Goal: Task Accomplishment & Management: Manage account settings

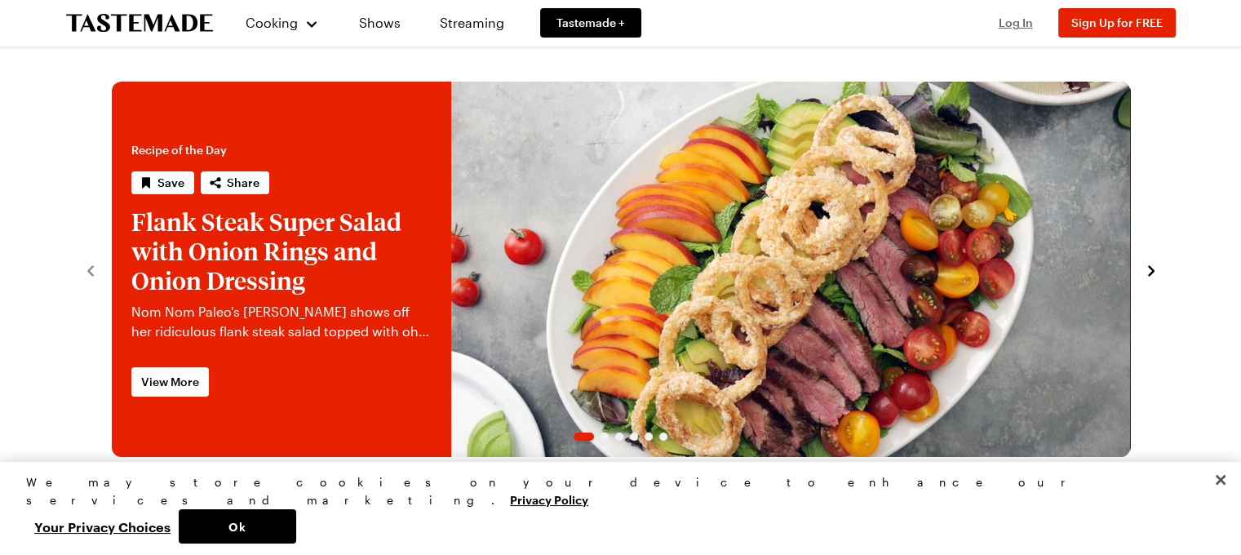
click at [1010, 22] on span "Log In" at bounding box center [1016, 23] width 34 height 14
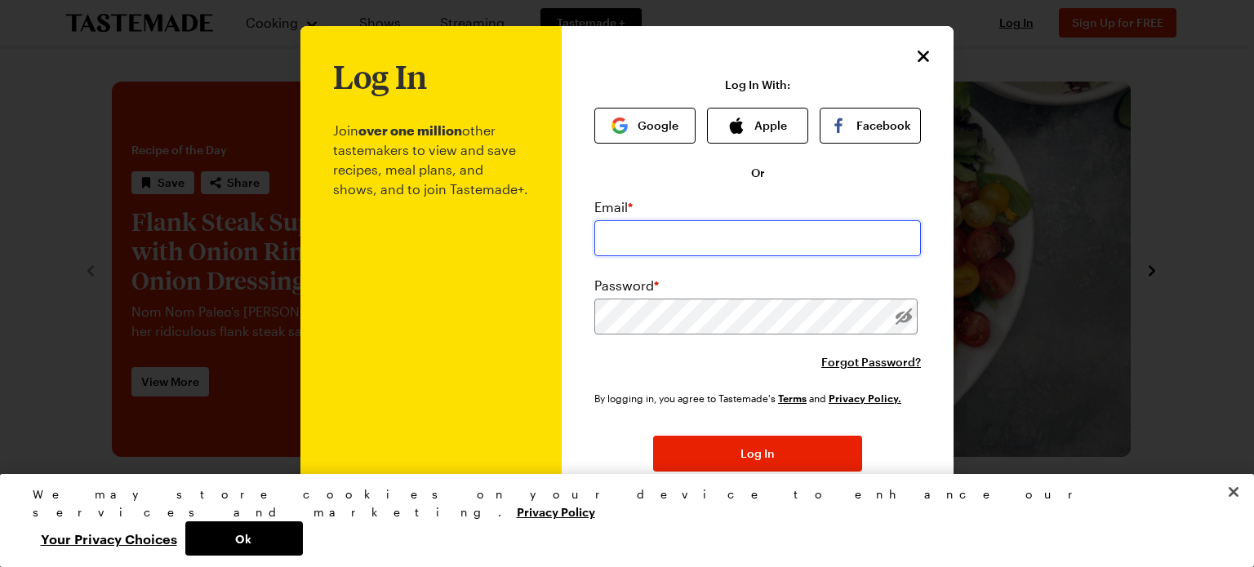
click at [674, 244] on input "email" at bounding box center [757, 238] width 326 height 36
type input "[EMAIL_ADDRESS][DOMAIN_NAME]"
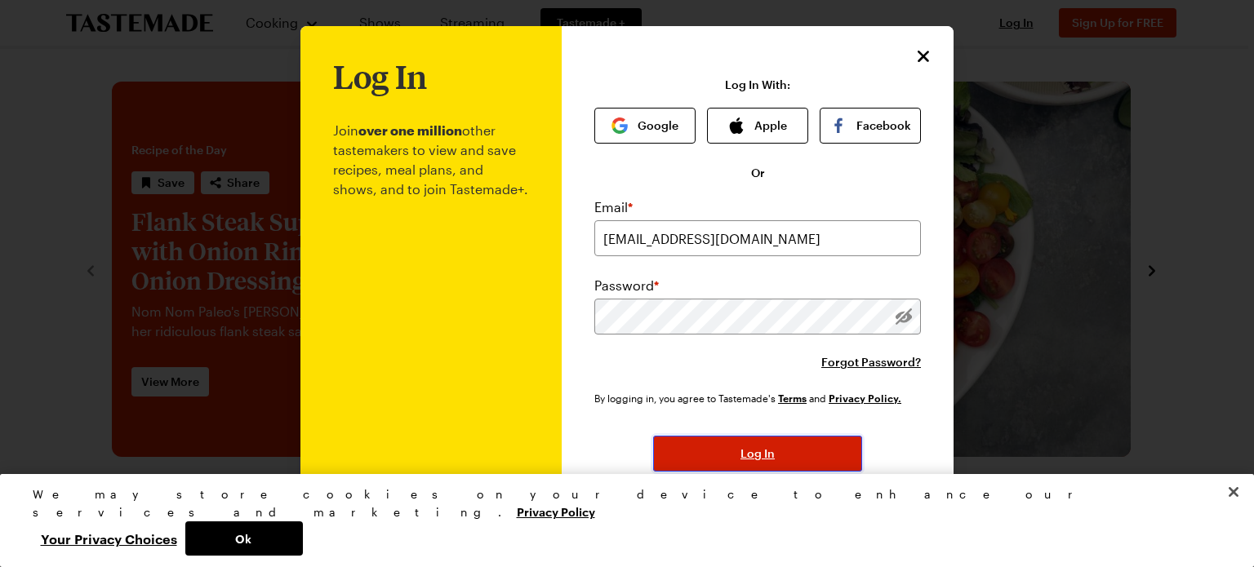
click at [710, 465] on button "Log In" at bounding box center [757, 454] width 209 height 36
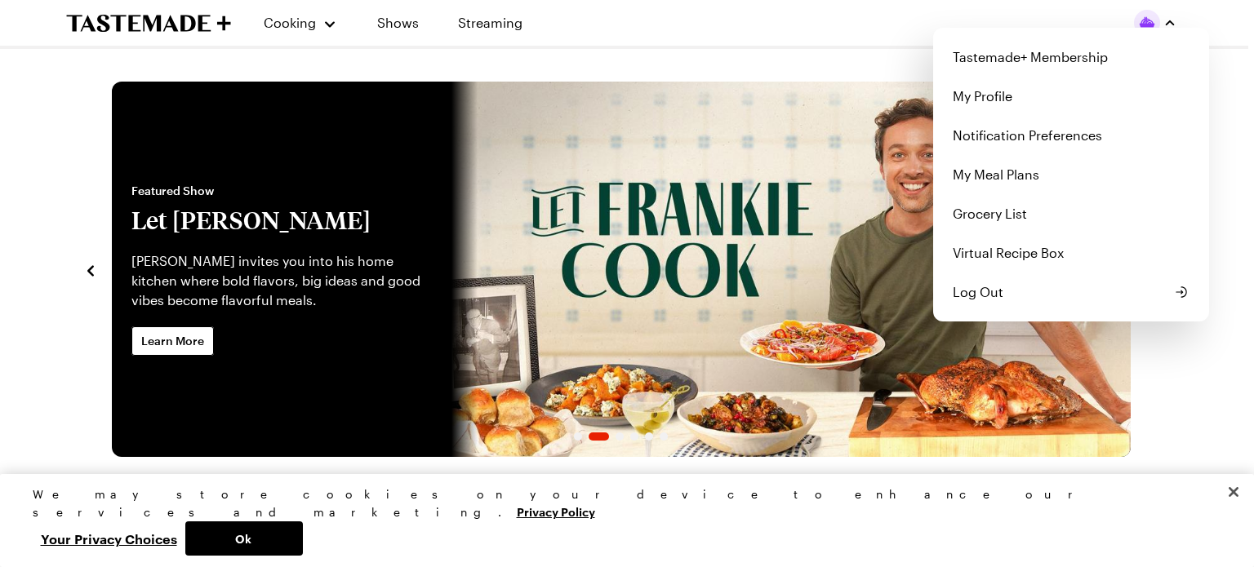
click at [1156, 25] on img "button" at bounding box center [1147, 23] width 26 height 26
click at [986, 100] on link "My Profile" at bounding box center [1071, 96] width 256 height 39
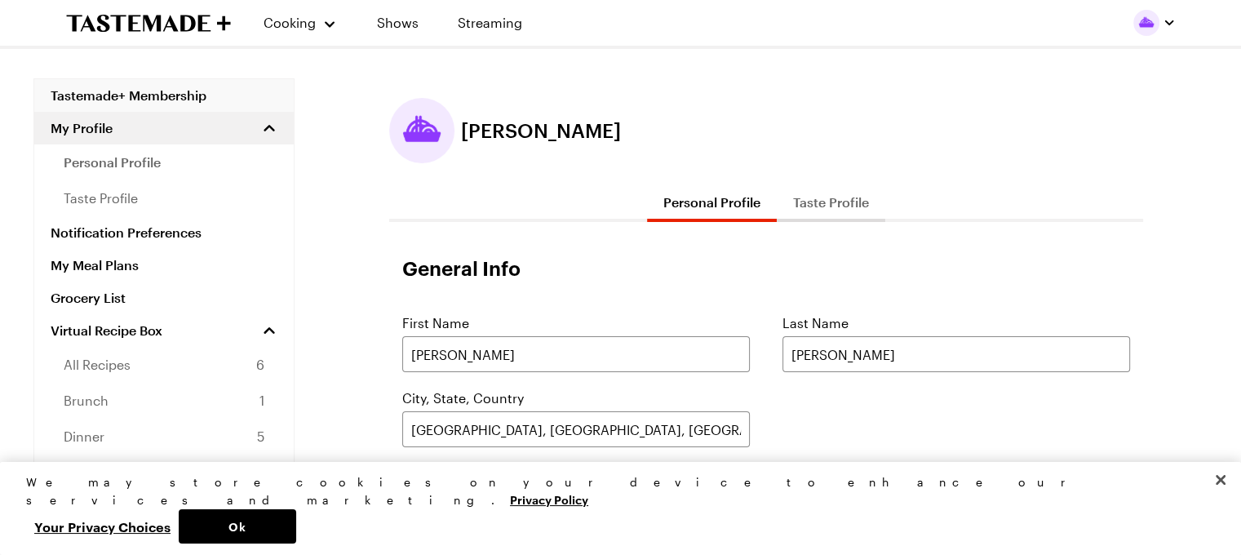
click at [202, 99] on link "Tastemade+ Membership" at bounding box center [164, 95] width 260 height 33
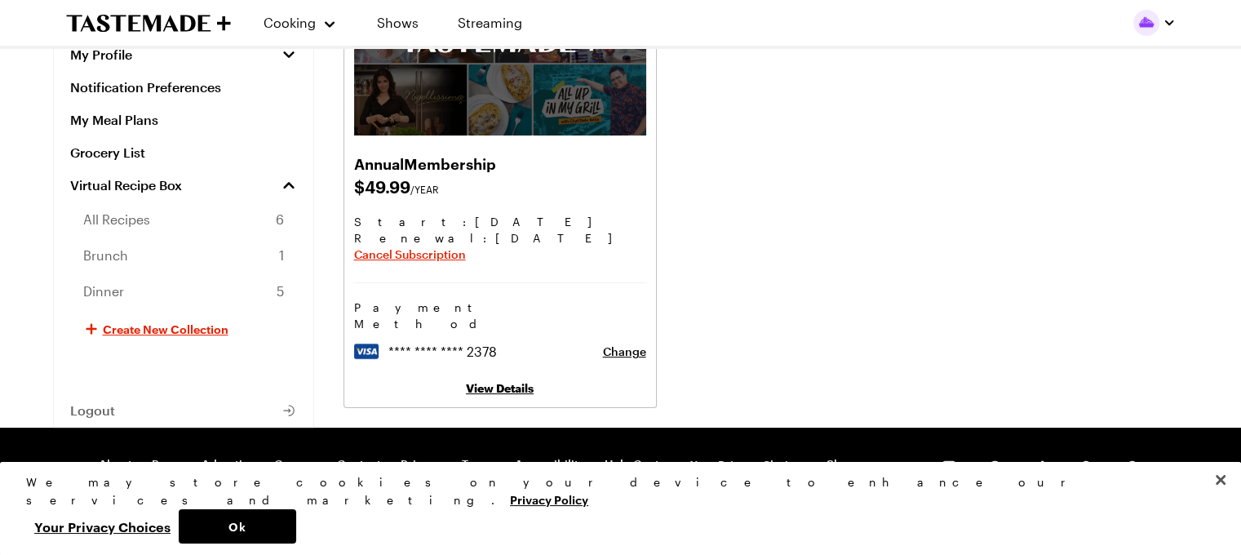
scroll to position [212, 0]
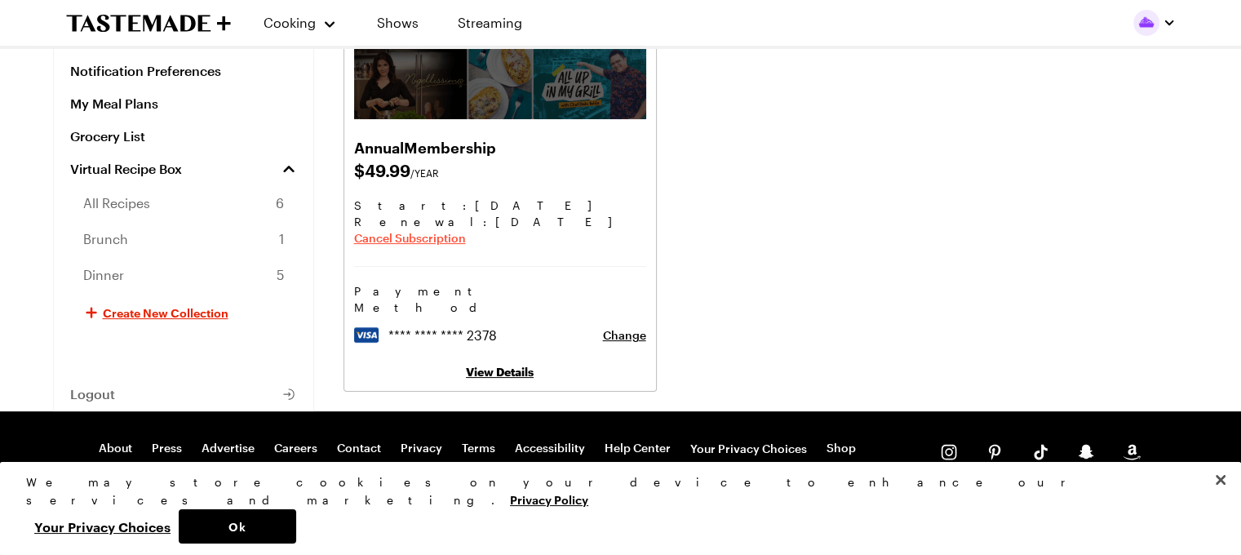
click at [415, 234] on span "Cancel Subscription" at bounding box center [410, 238] width 112 height 16
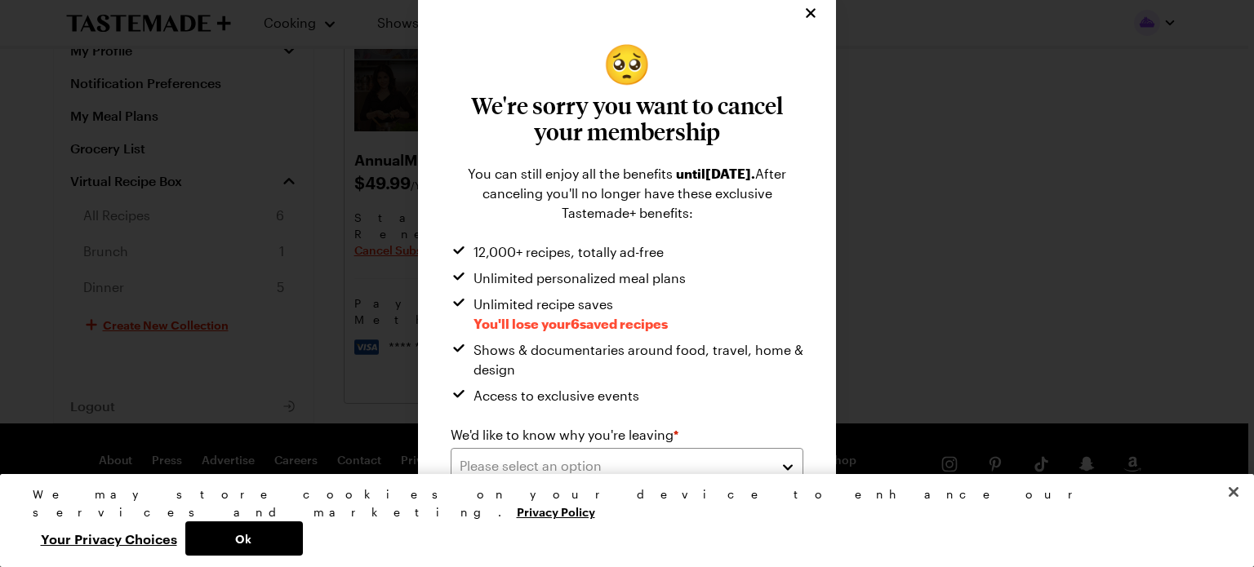
scroll to position [23, 0]
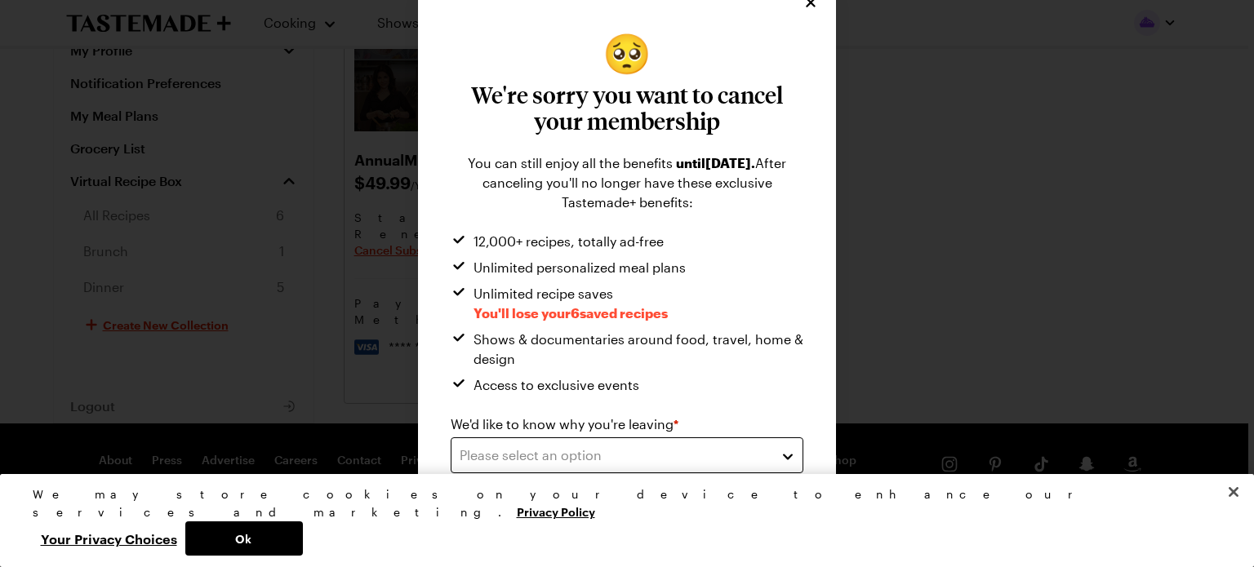
click at [535, 460] on div "Please select an option" at bounding box center [615, 456] width 310 height 20
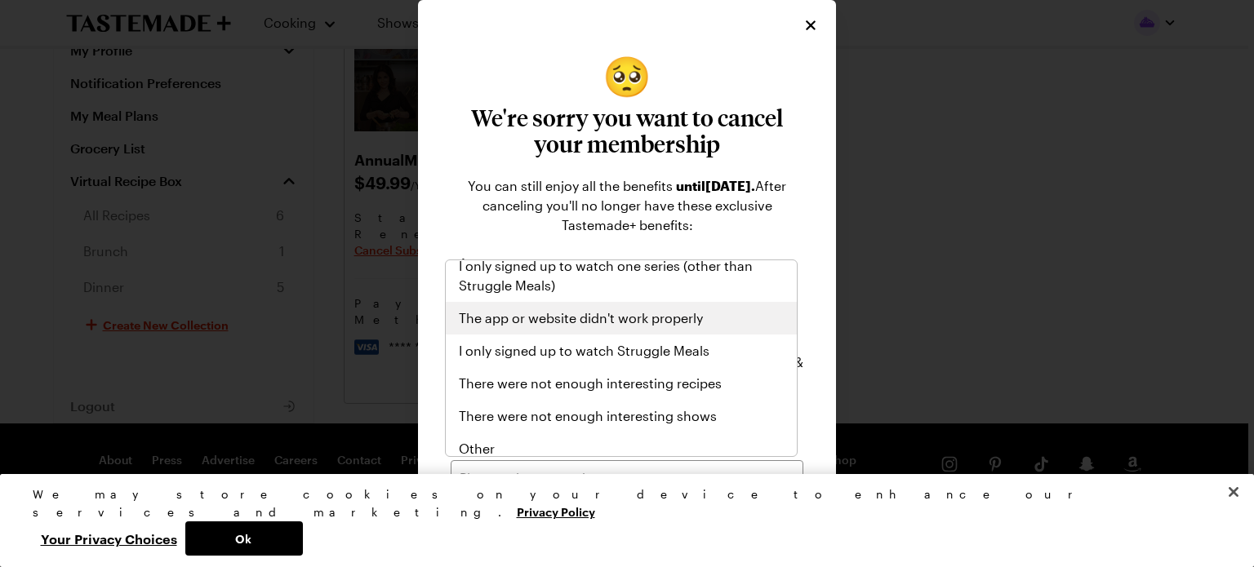
scroll to position [189, 0]
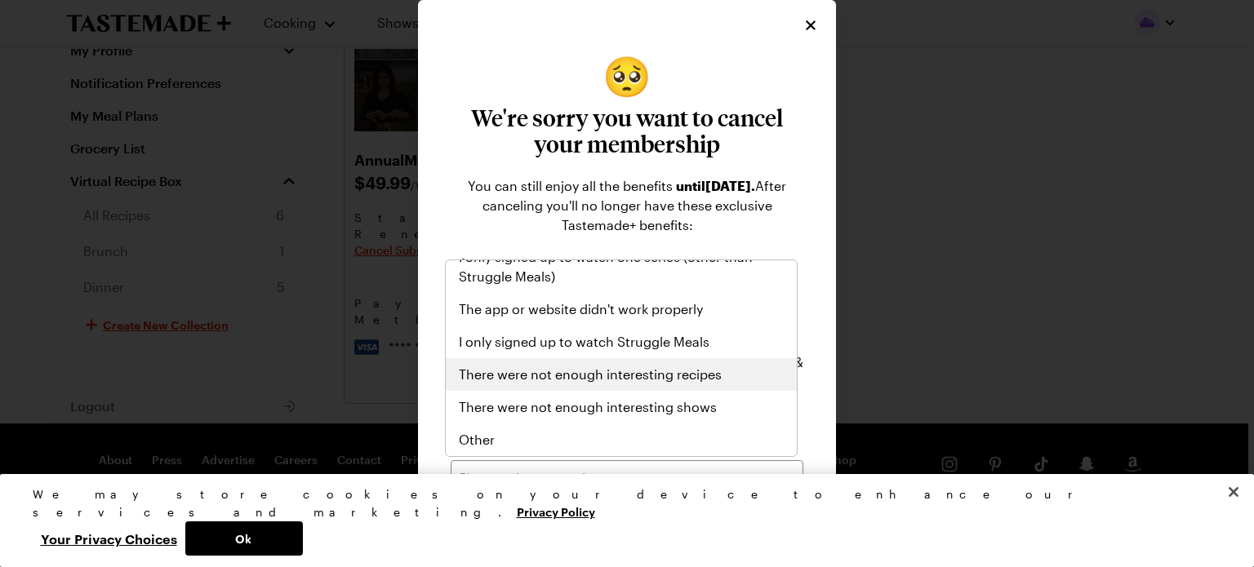
click at [598, 387] on div "There were not enough interesting recipes" at bounding box center [621, 374] width 351 height 33
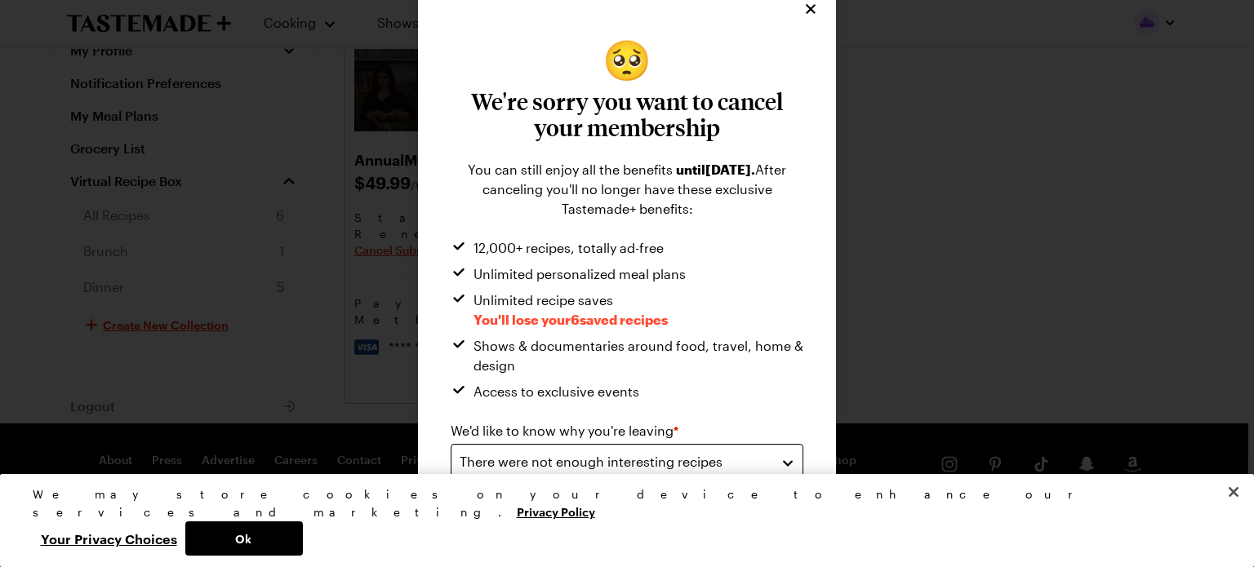
scroll to position [23, 0]
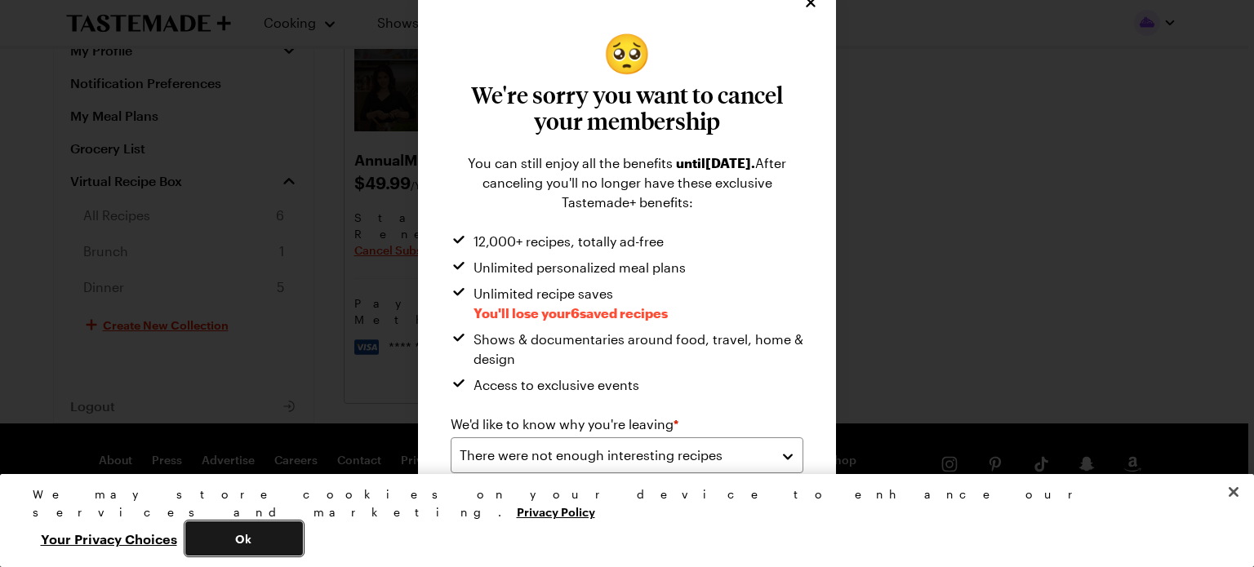
click at [303, 544] on button "Ok" at bounding box center [244, 539] width 118 height 34
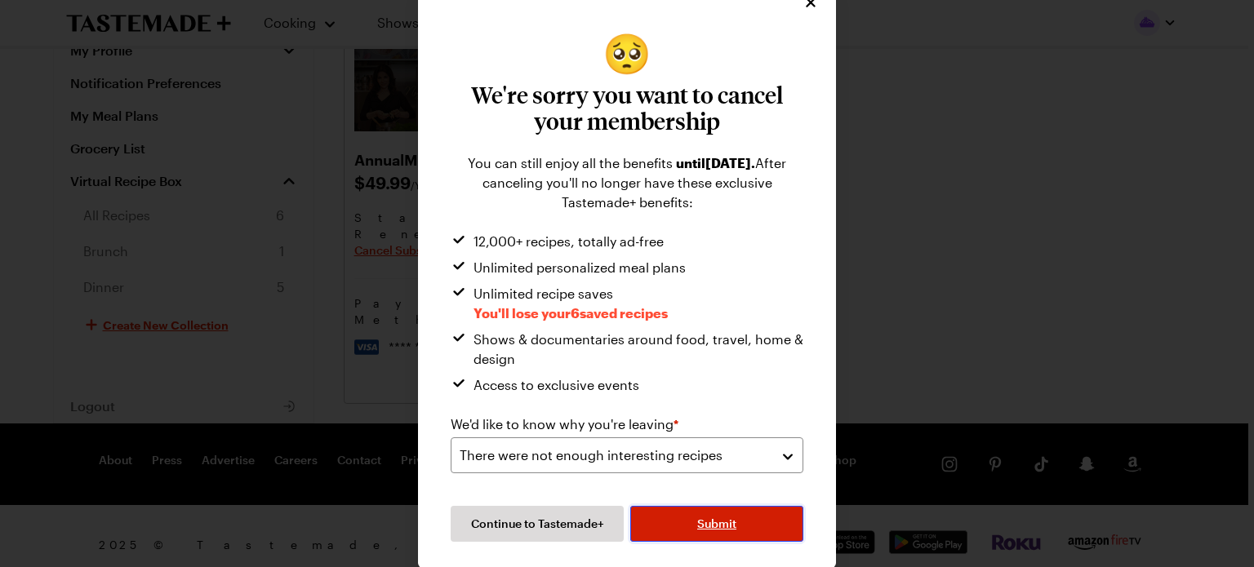
click at [701, 522] on span "Submit" at bounding box center [716, 524] width 39 height 16
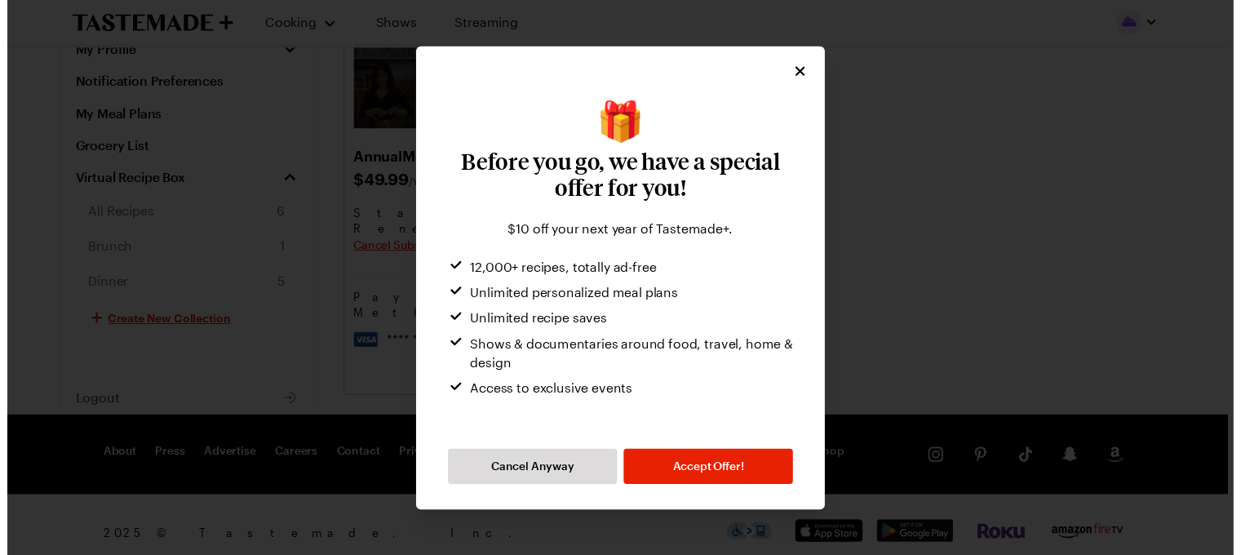
scroll to position [0, 0]
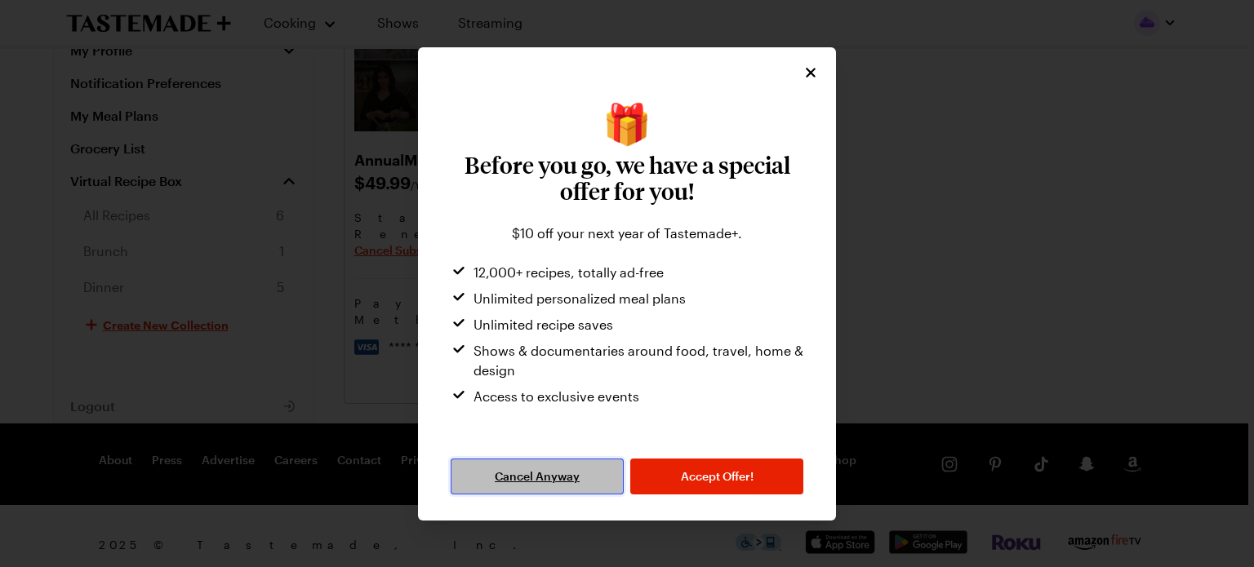
click at [548, 476] on span "Cancel Anyway" at bounding box center [537, 477] width 85 height 16
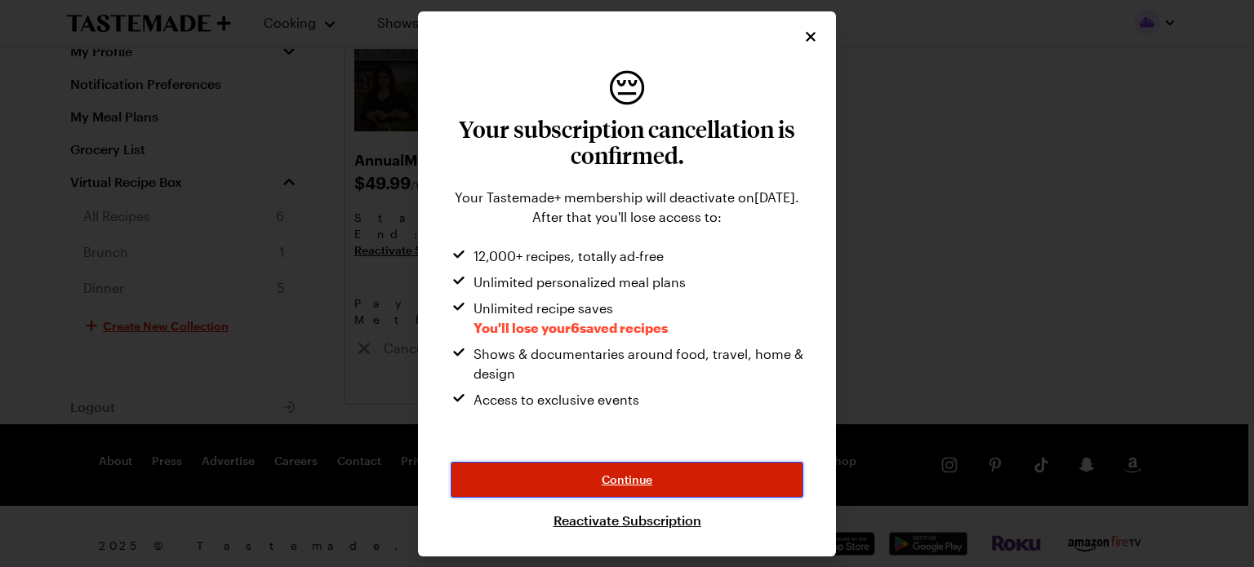
click at [632, 474] on span "Continue" at bounding box center [627, 480] width 51 height 16
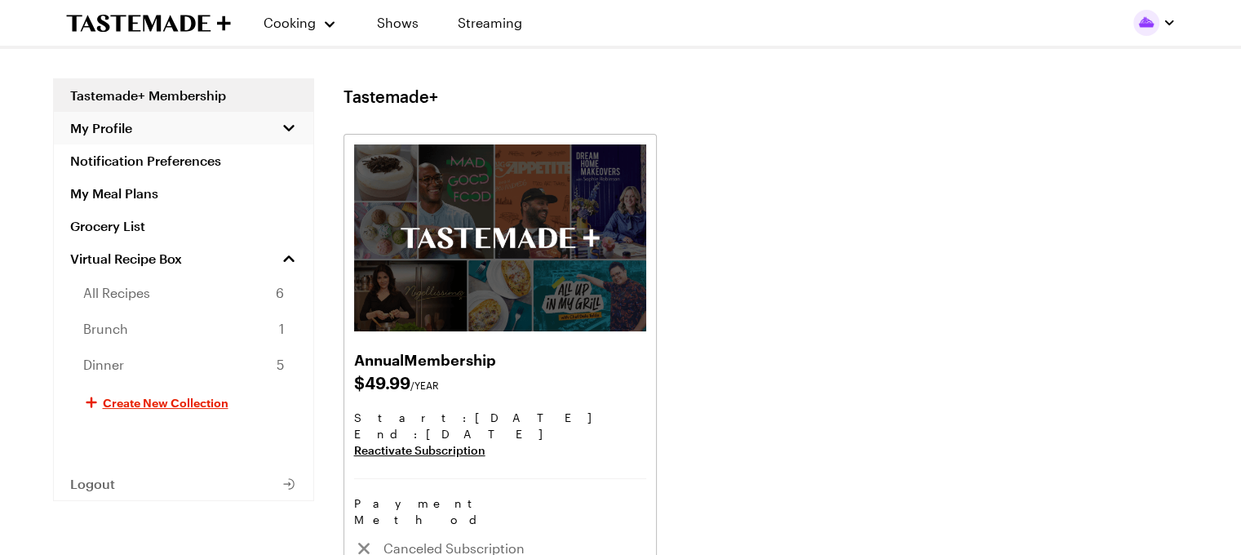
click at [108, 140] on button "My Profile" at bounding box center [184, 128] width 260 height 33
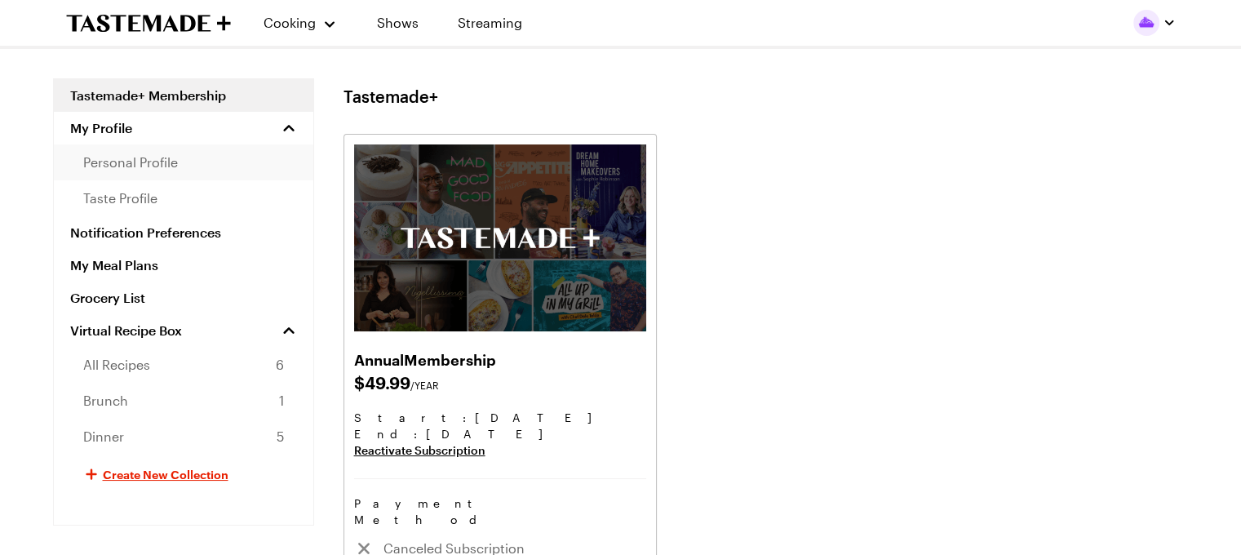
click at [113, 165] on span "personal profile" at bounding box center [130, 163] width 95 height 20
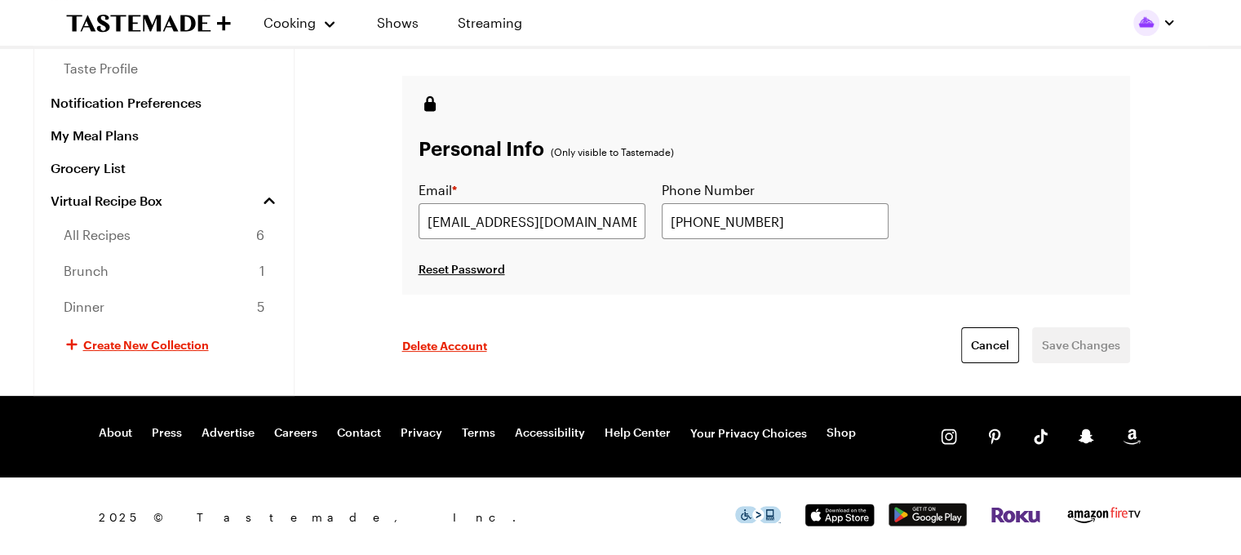
scroll to position [412, 0]
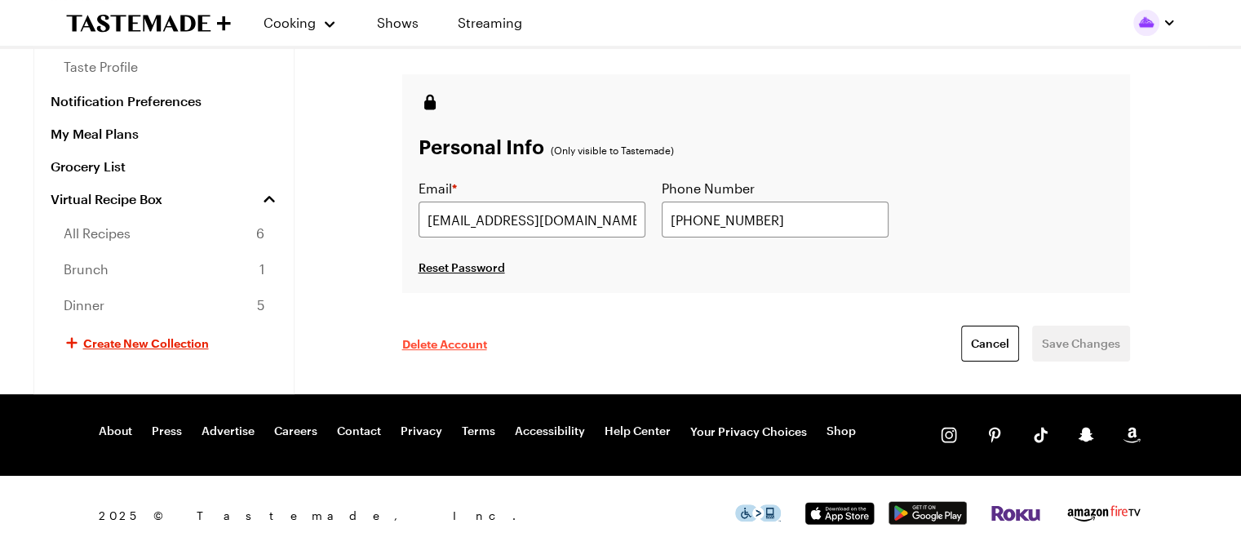
click at [457, 343] on span "Delete Account" at bounding box center [444, 343] width 85 height 16
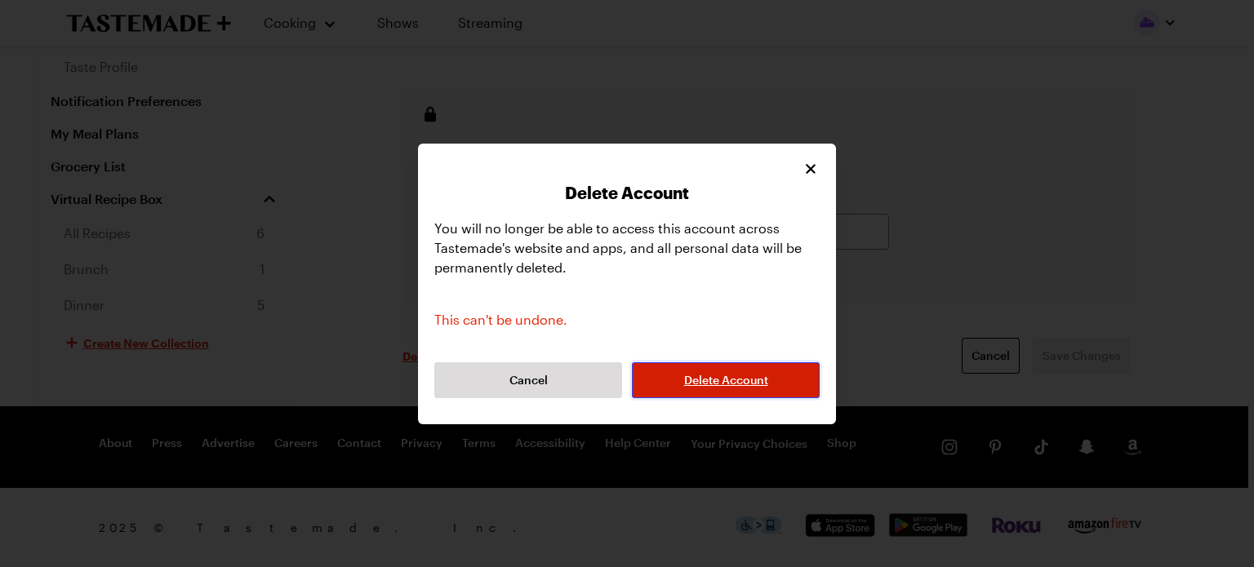
click at [728, 381] on span "Delete Account" at bounding box center [726, 380] width 84 height 16
